Goal: Find specific page/section: Find specific page/section

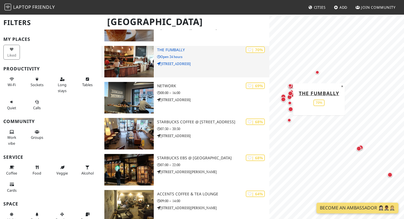
scroll to position [226, 0]
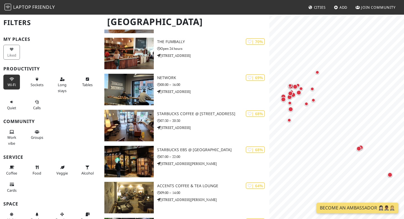
click at [12, 80] on icon at bounding box center [12, 80] width 4 height 4
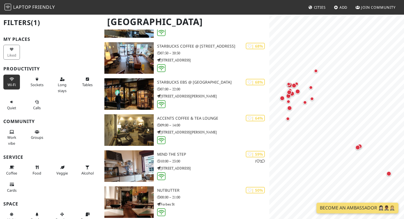
scroll to position [257, 0]
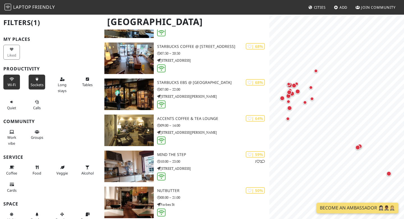
click at [34, 76] on button "Sockets" at bounding box center [37, 81] width 17 height 15
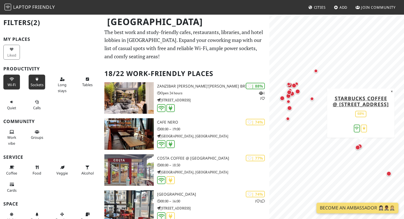
scroll to position [1, 0]
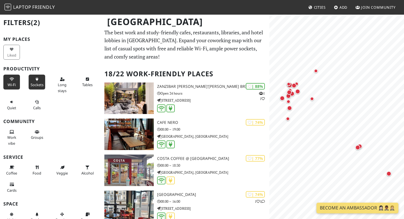
click at [35, 79] on icon at bounding box center [37, 80] width 4 height 4
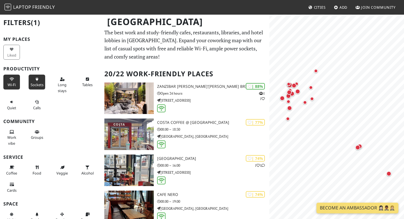
click at [35, 79] on icon at bounding box center [37, 80] width 4 height 4
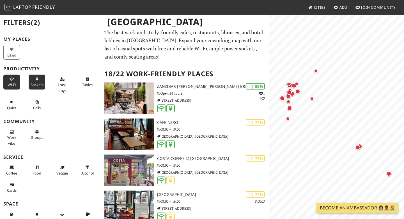
click at [10, 80] on icon at bounding box center [12, 80] width 4 height 4
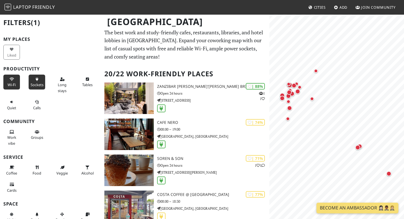
click at [10, 80] on icon at bounding box center [12, 80] width 4 height 4
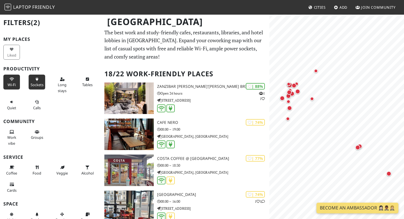
click at [11, 80] on icon at bounding box center [12, 80] width 4 height 4
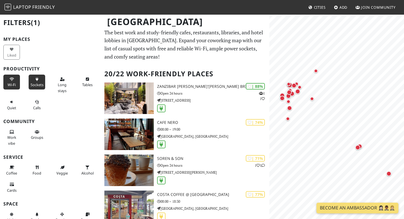
click at [11, 81] on button "Wi-Fi" at bounding box center [11, 81] width 17 height 15
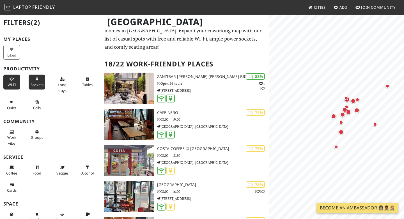
scroll to position [0, 0]
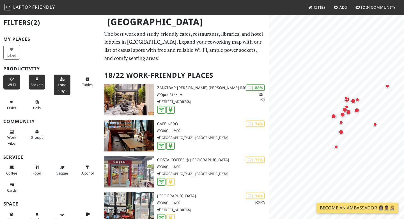
click at [62, 84] on span "Long stays" at bounding box center [62, 87] width 9 height 11
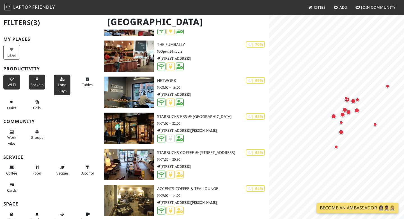
scroll to position [150, 0]
